Goal: Transaction & Acquisition: Obtain resource

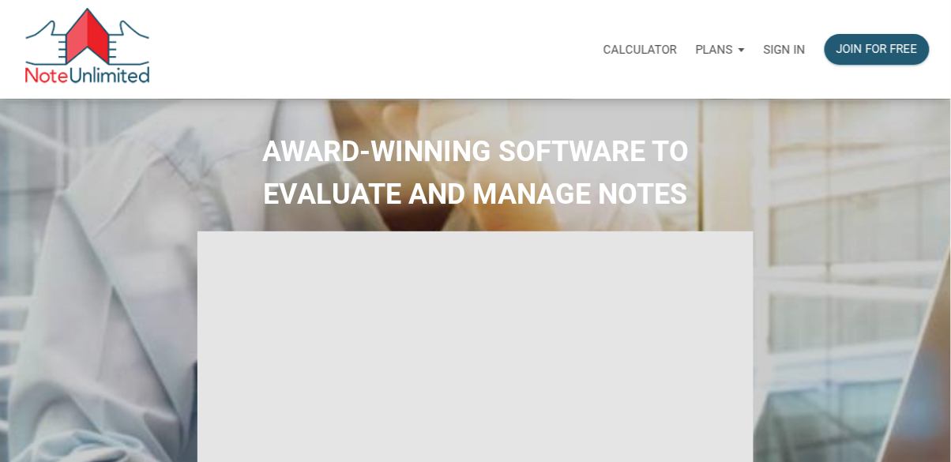
select select
type input "Introduction to new features"
select select
click at [772, 51] on p "Sign in" at bounding box center [785, 50] width 42 height 14
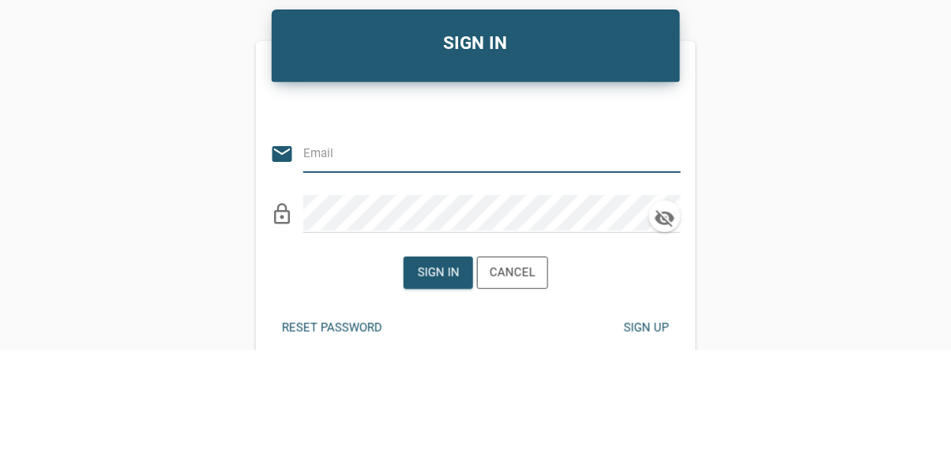
click at [437, 264] on input "email" at bounding box center [480, 265] width 354 height 36
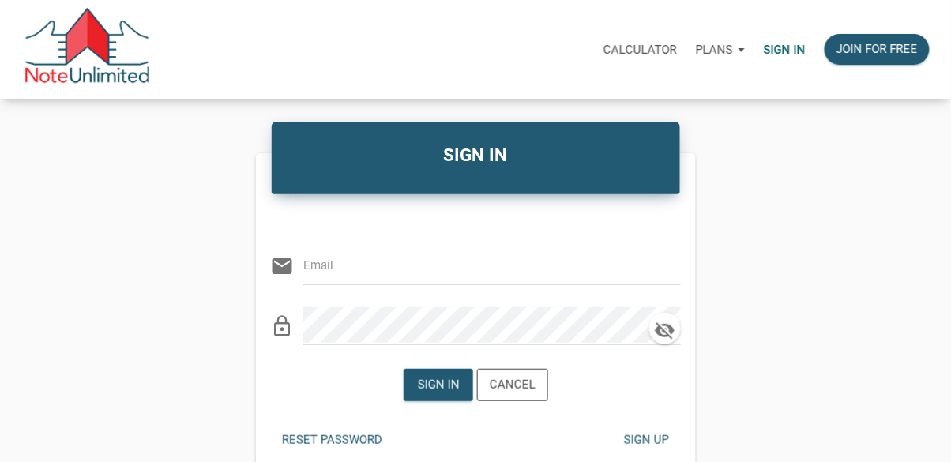
type input "libby@bluefroginvestors.com"
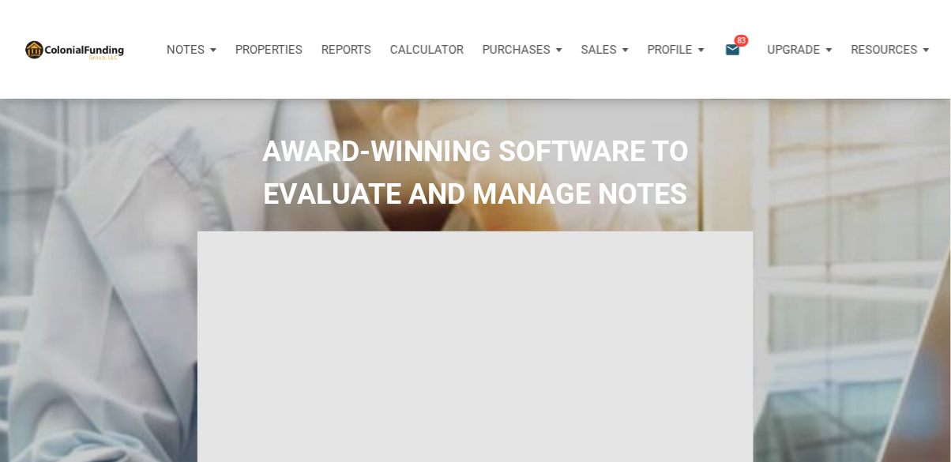
type input "Introduction to new features"
select select
click at [744, 39] on span "83" at bounding box center [742, 40] width 14 height 13
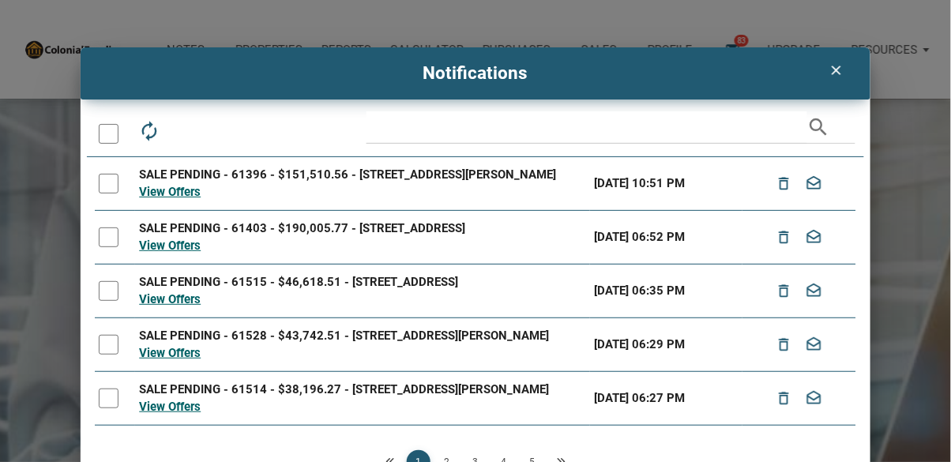
click at [836, 65] on icon "clear" at bounding box center [836, 70] width 19 height 16
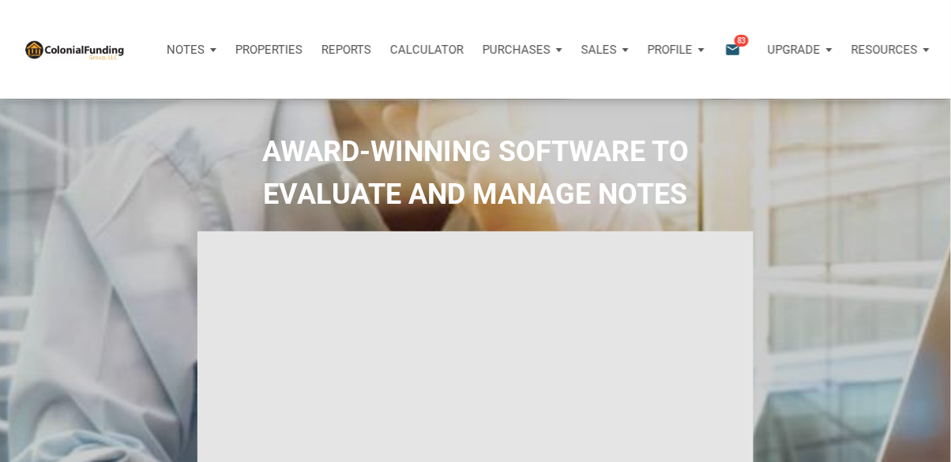
click at [205, 52] on p "Purchases" at bounding box center [186, 50] width 38 height 14
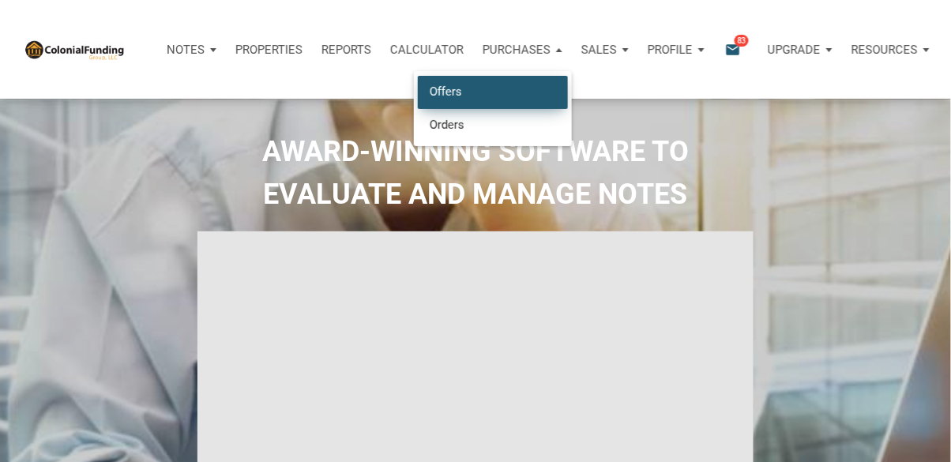
click at [448, 88] on link "Offers" at bounding box center [493, 92] width 150 height 32
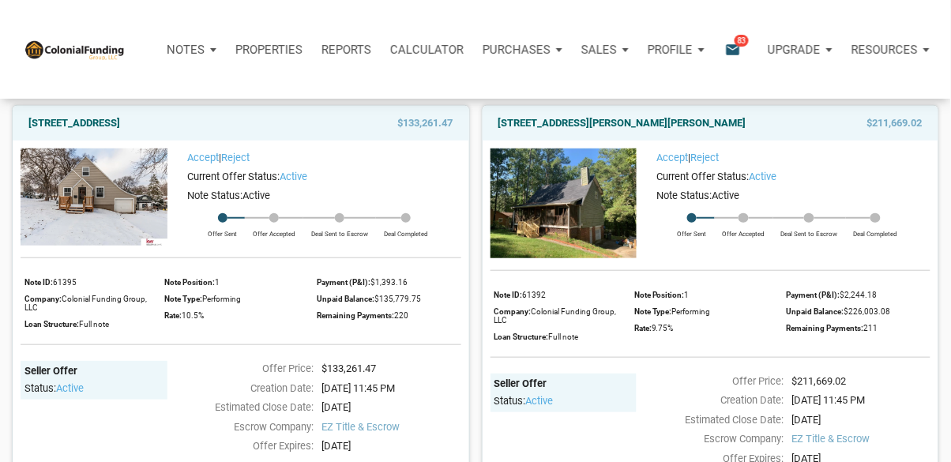
scroll to position [144, 0]
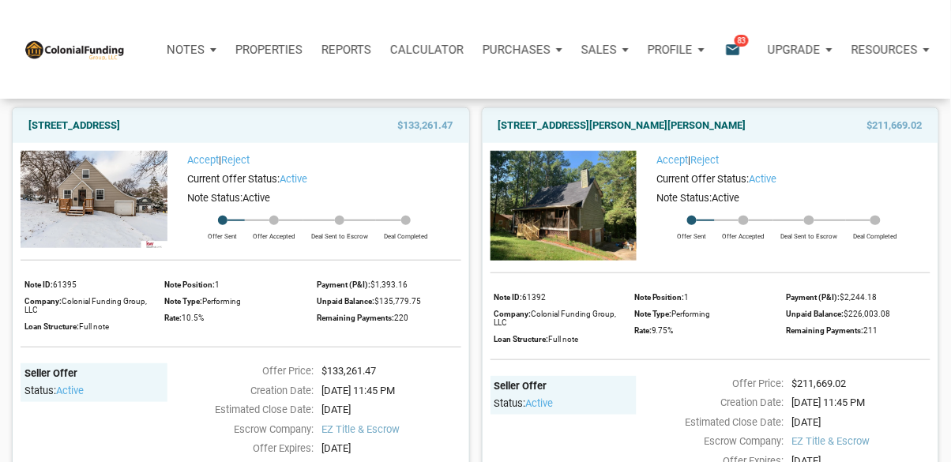
click at [613, 212] on img at bounding box center [564, 206] width 147 height 110
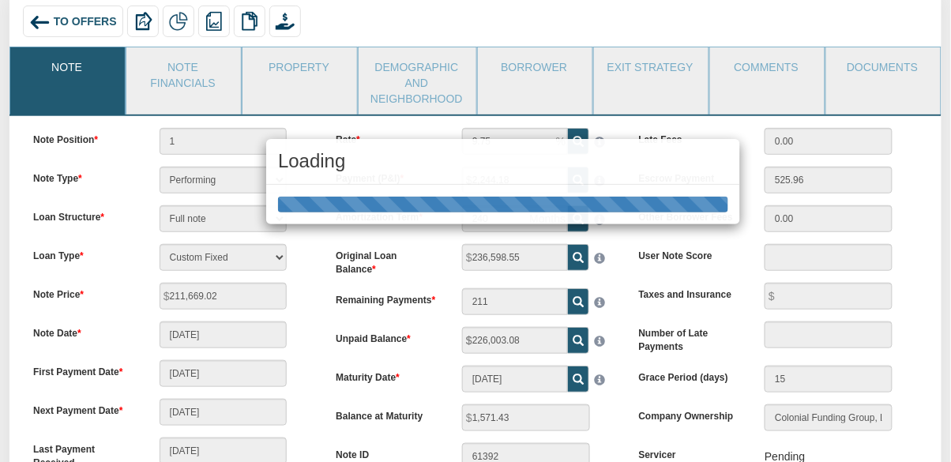
scroll to position [104, 0]
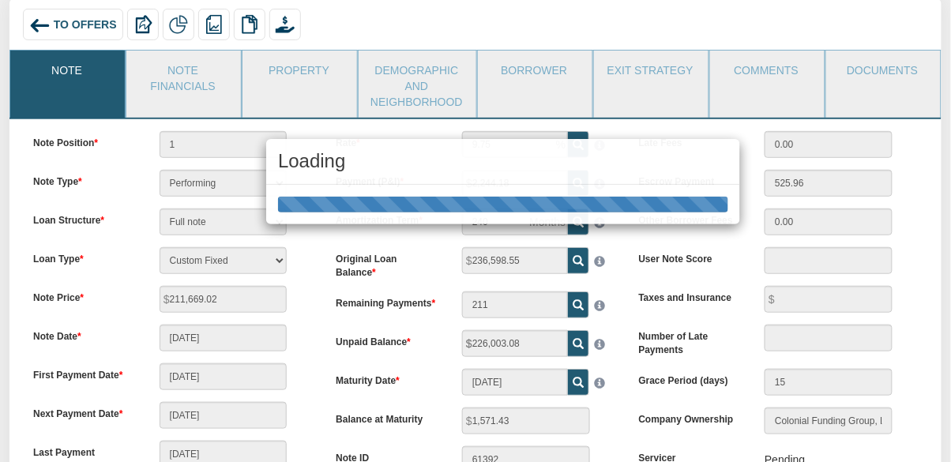
click at [863, 77] on div "Loading" at bounding box center [475, 231] width 951 height 462
click at [859, 81] on div "Loading" at bounding box center [475, 231] width 951 height 462
click at [874, 73] on div "Loading" at bounding box center [475, 231] width 951 height 462
click at [870, 81] on div "Loading" at bounding box center [475, 231] width 951 height 462
